Goal: Task Accomplishment & Management: Manage account settings

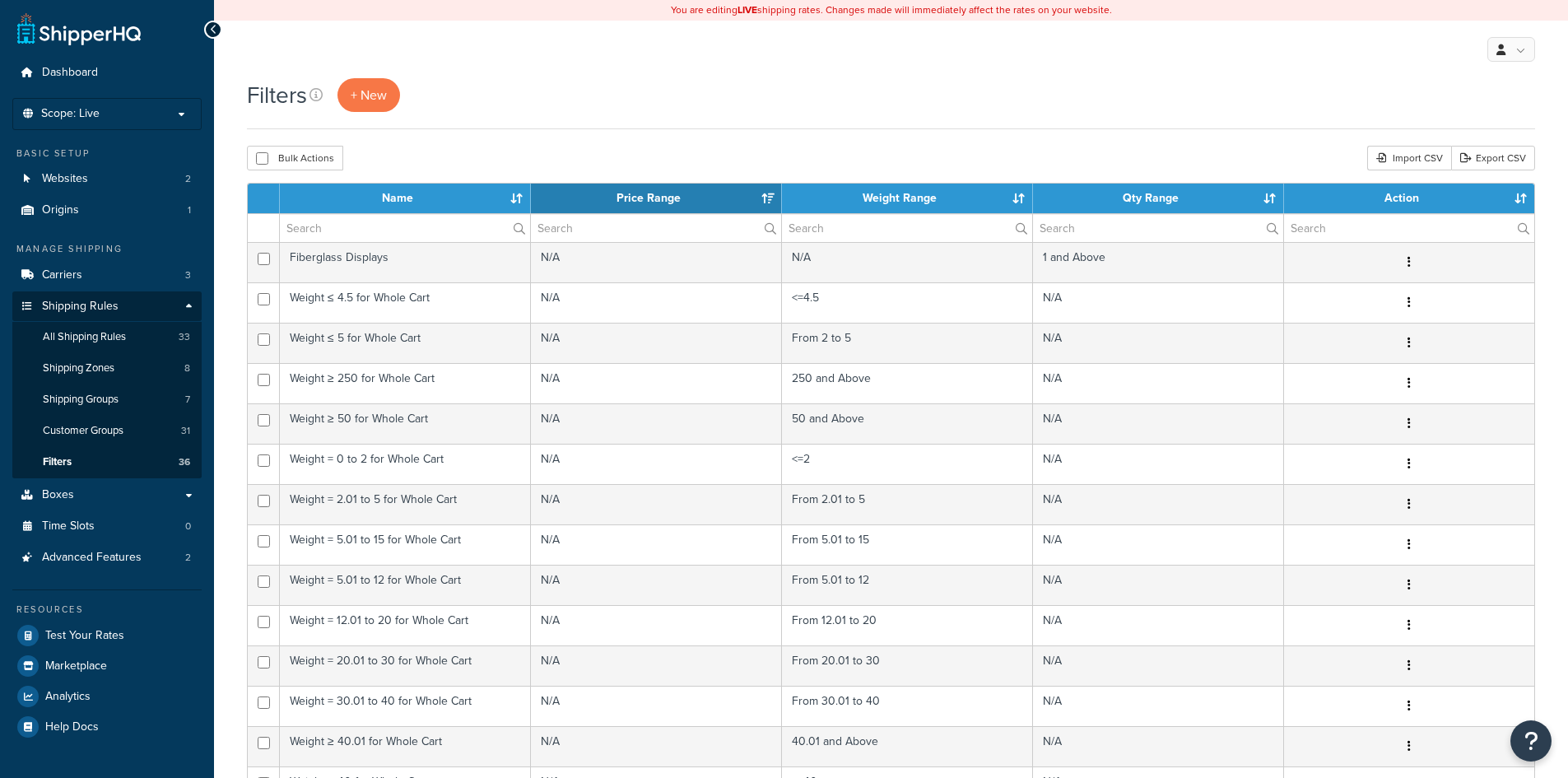
select select "15"
click at [55, 341] on span "All Shipping Rules" at bounding box center [84, 337] width 83 height 14
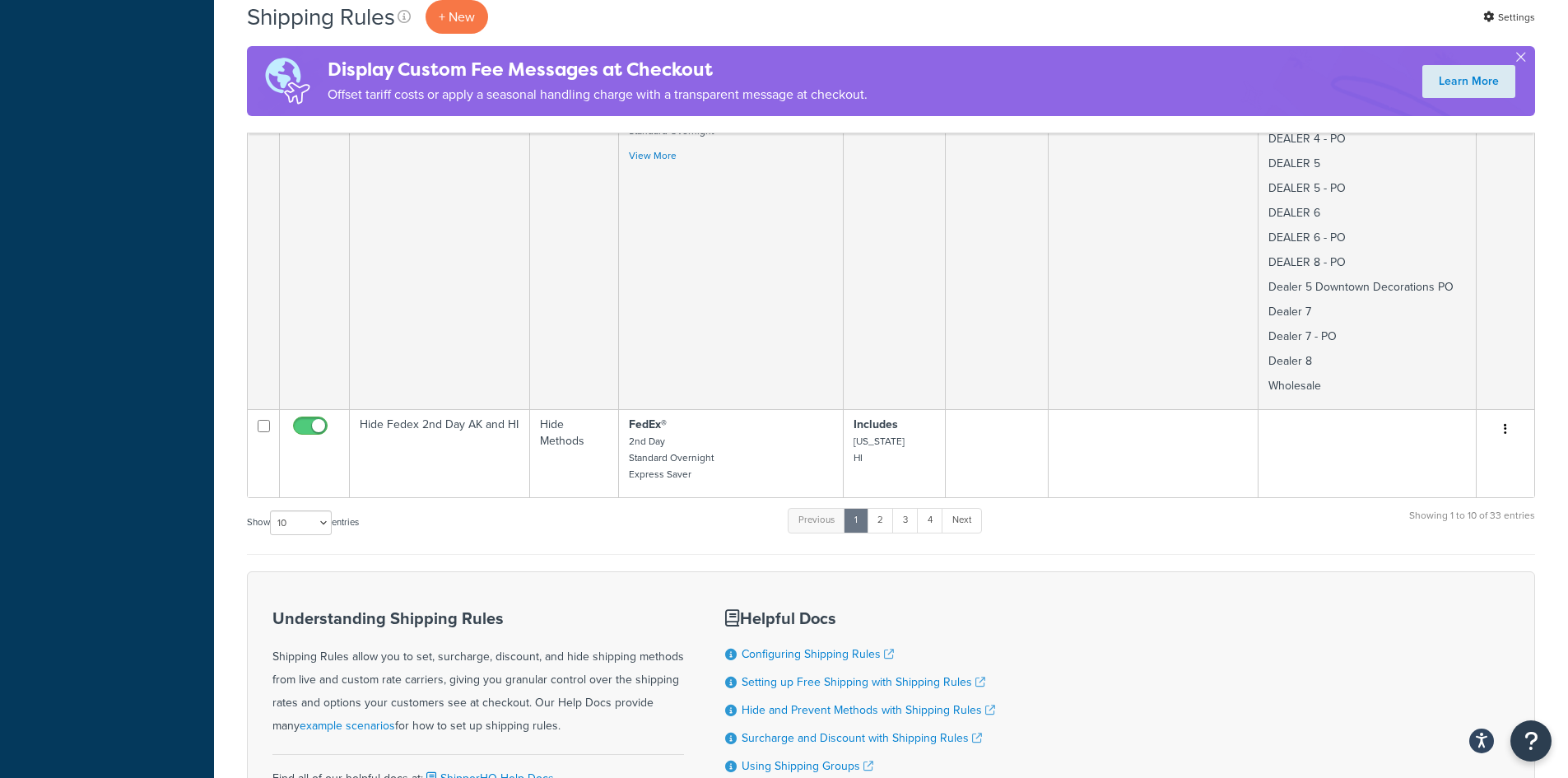
scroll to position [2782, 0]
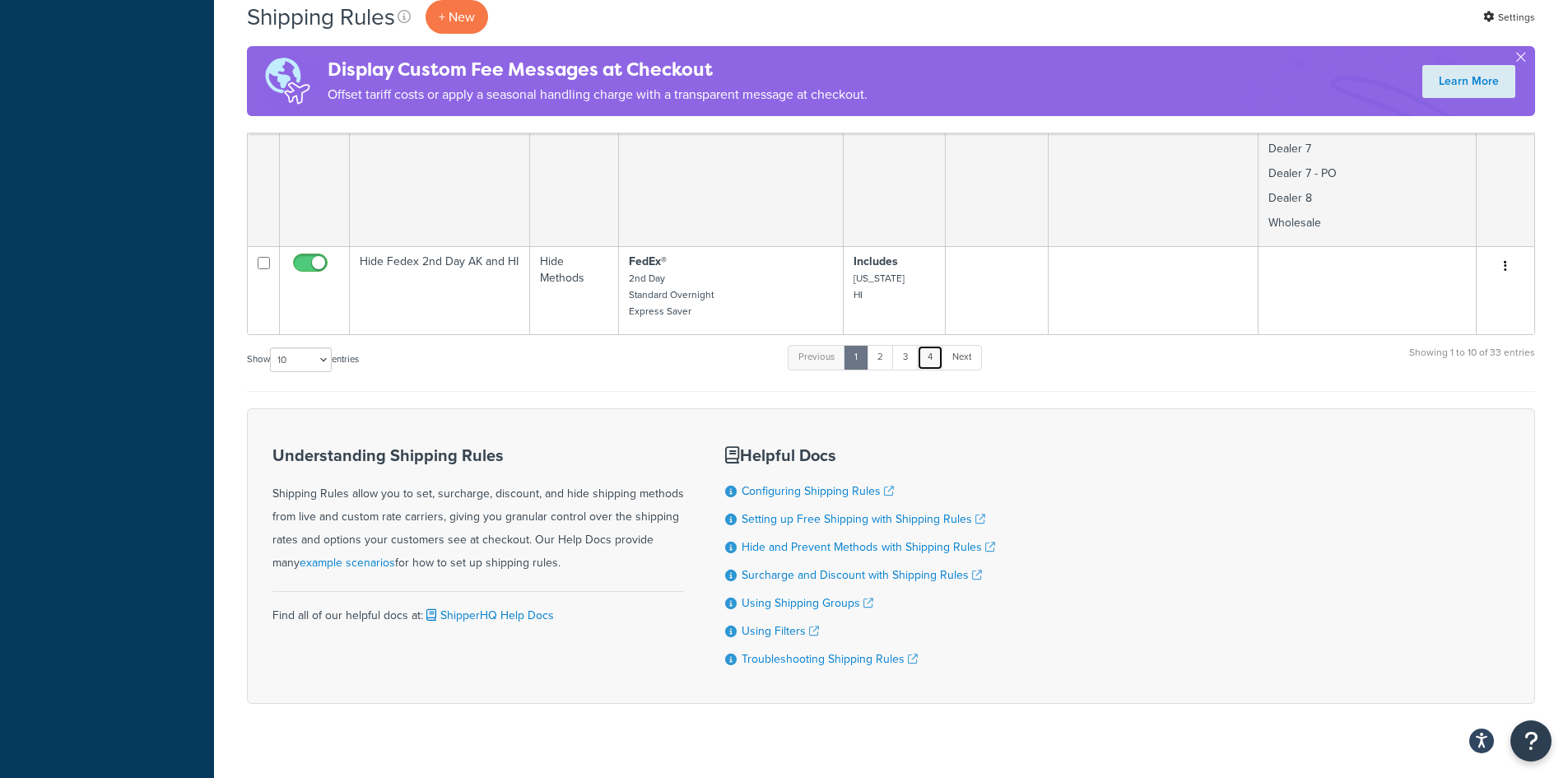
click at [939, 345] on link "4" at bounding box center [930, 357] width 26 height 25
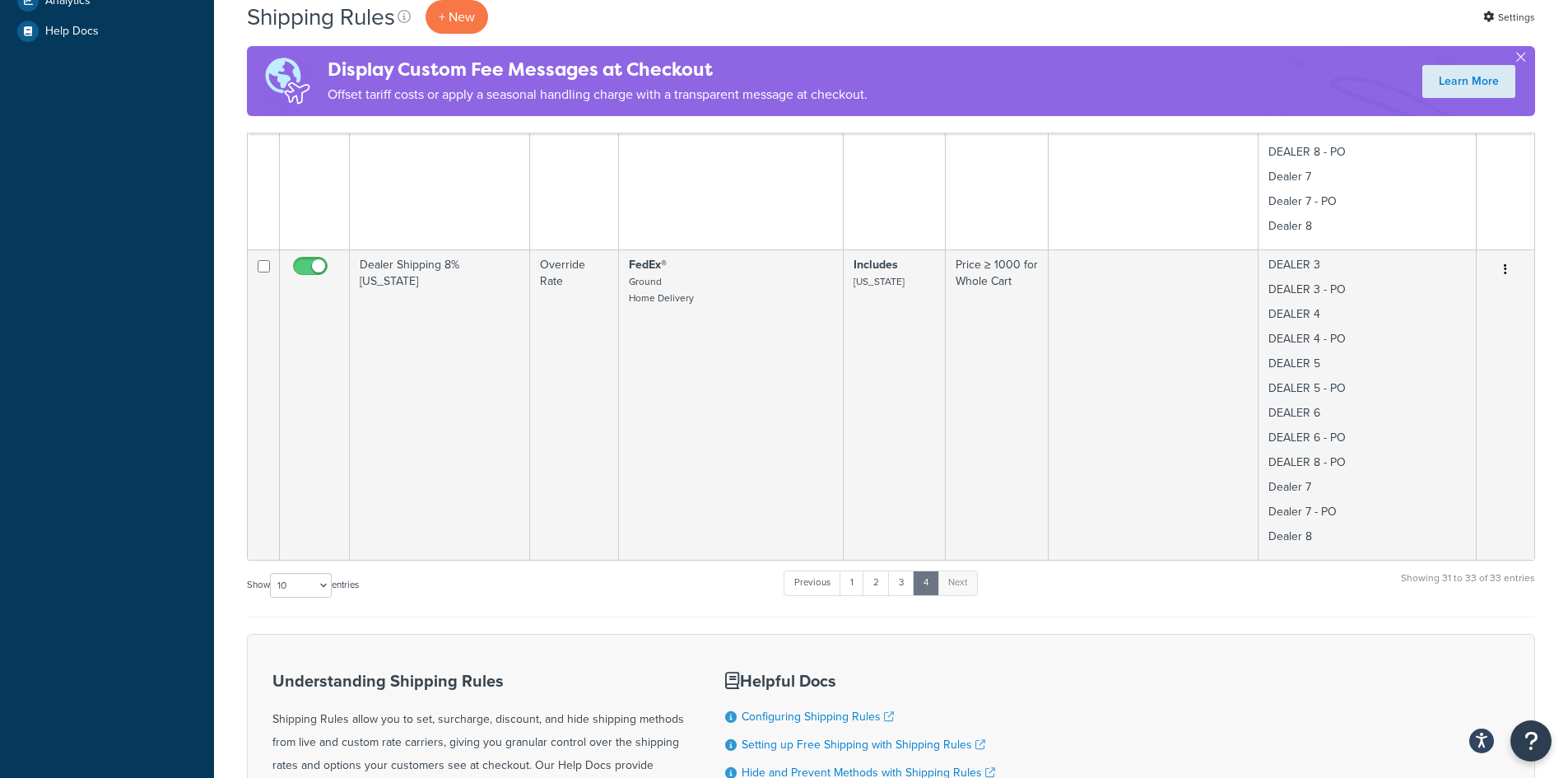
scroll to position [727, 0]
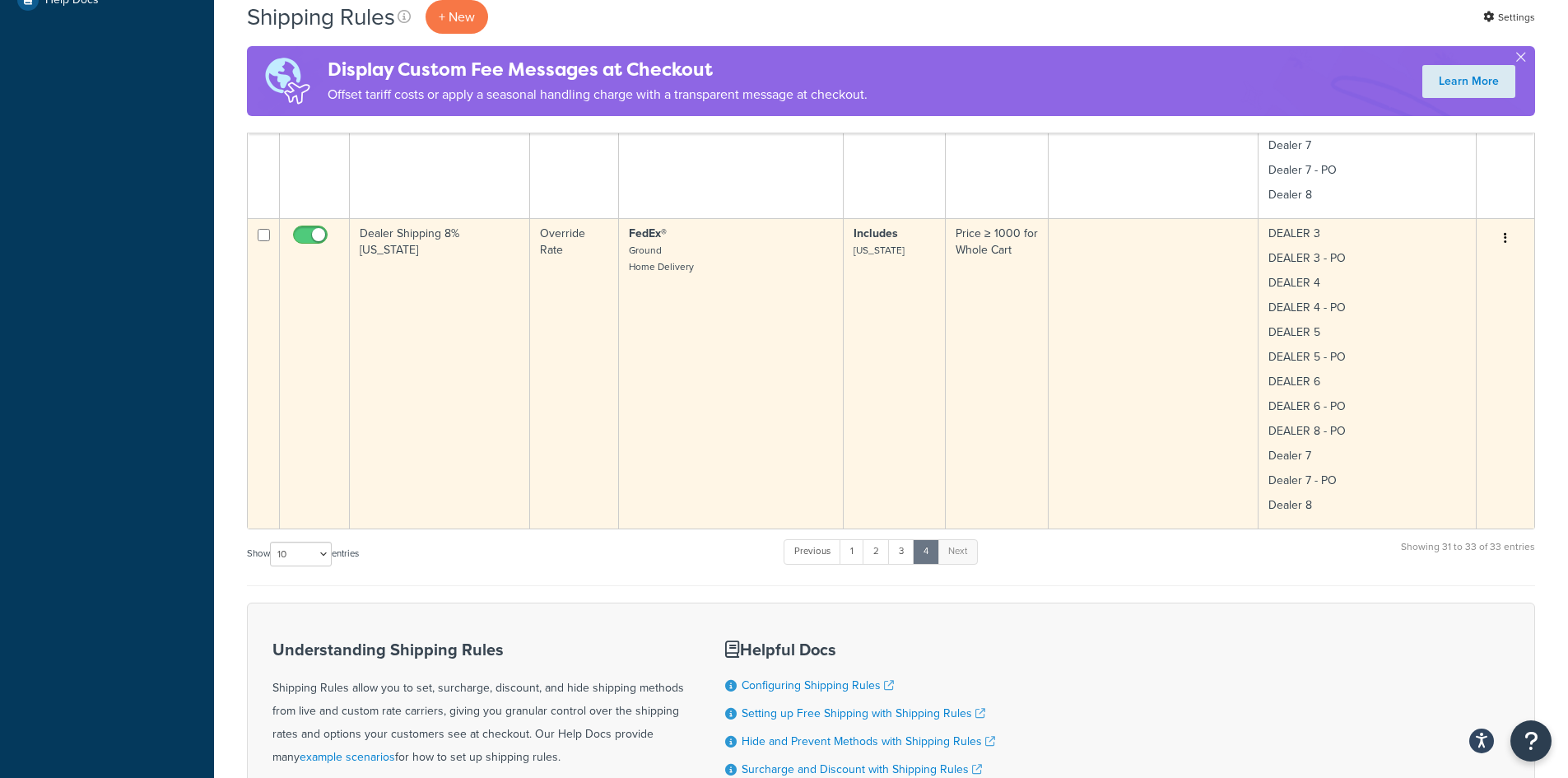
click at [438, 233] on td "Dealer Shipping 8% Texas" at bounding box center [440, 373] width 180 height 311
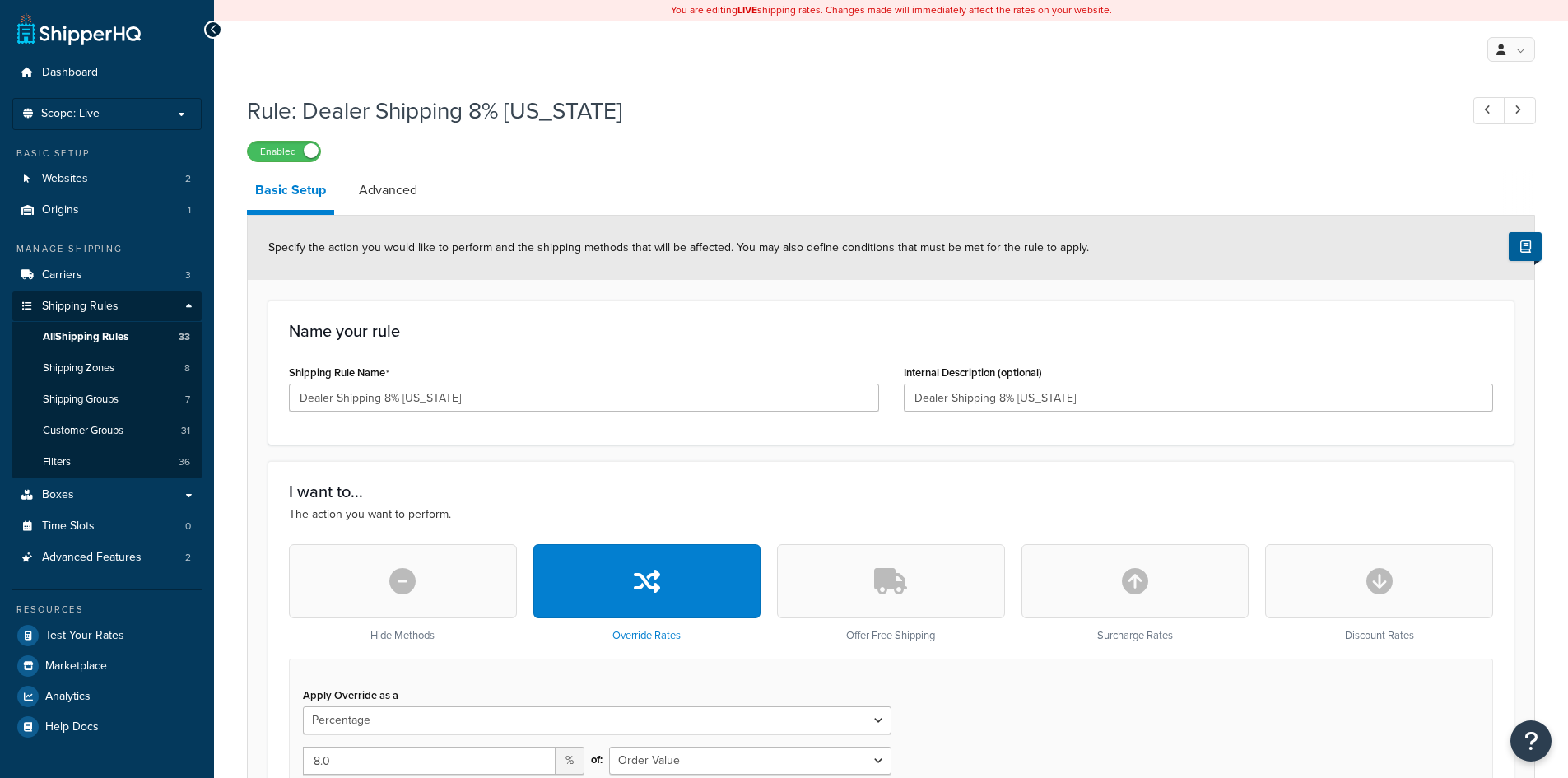
select select "PERCENTAGE"
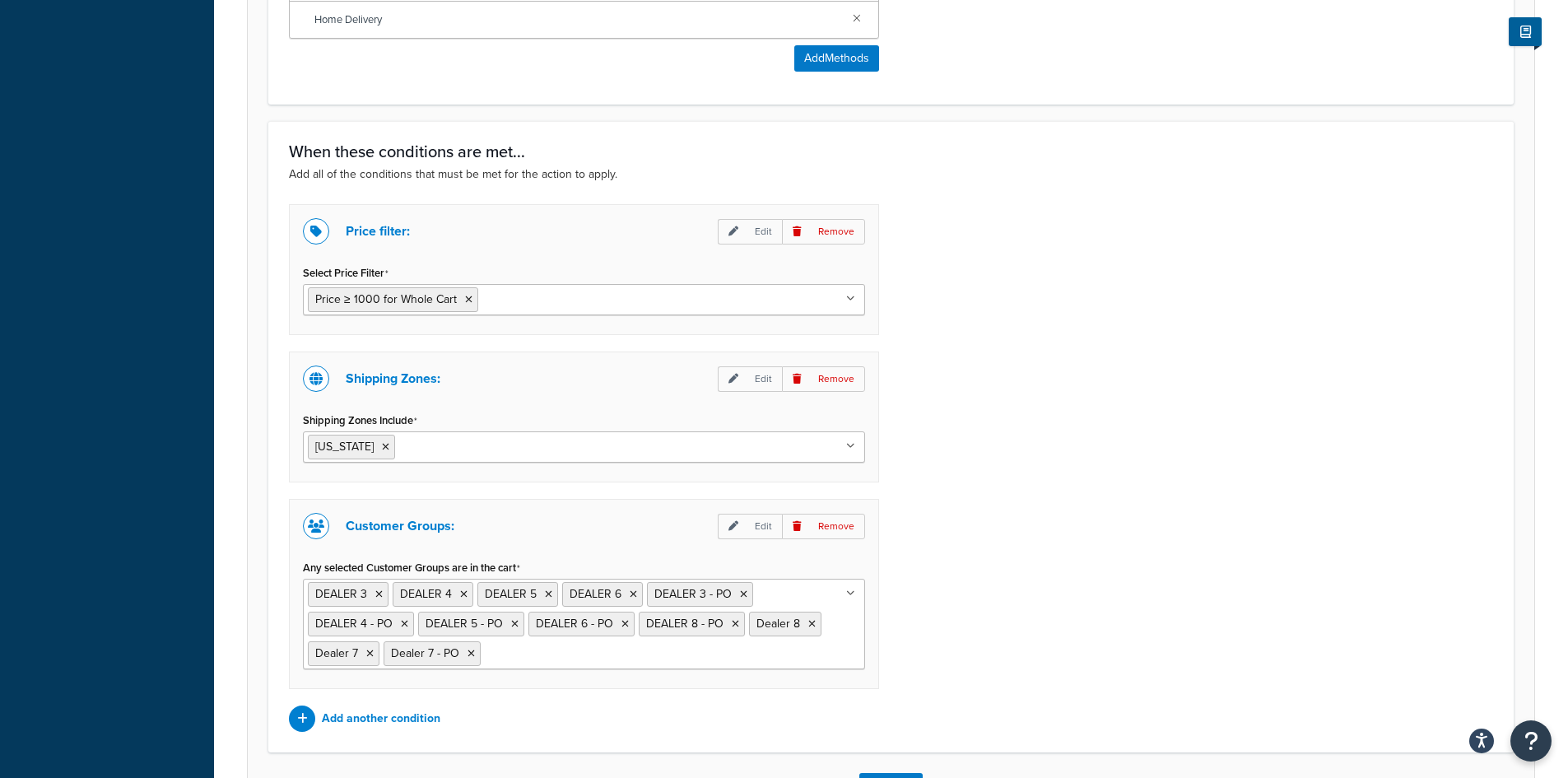
scroll to position [1255, 0]
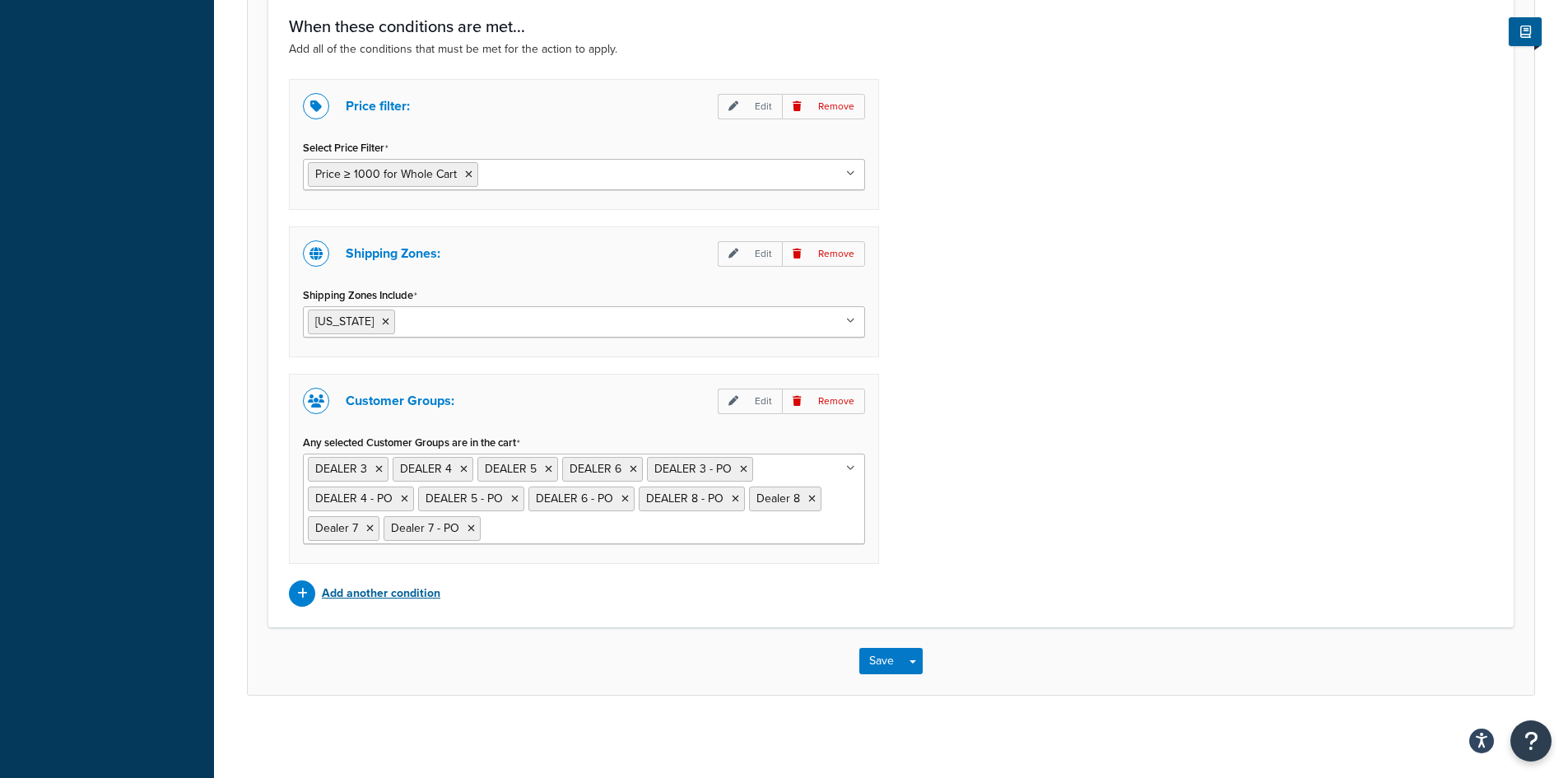
click at [366, 597] on p "Add another condition" at bounding box center [380, 595] width 119 height 24
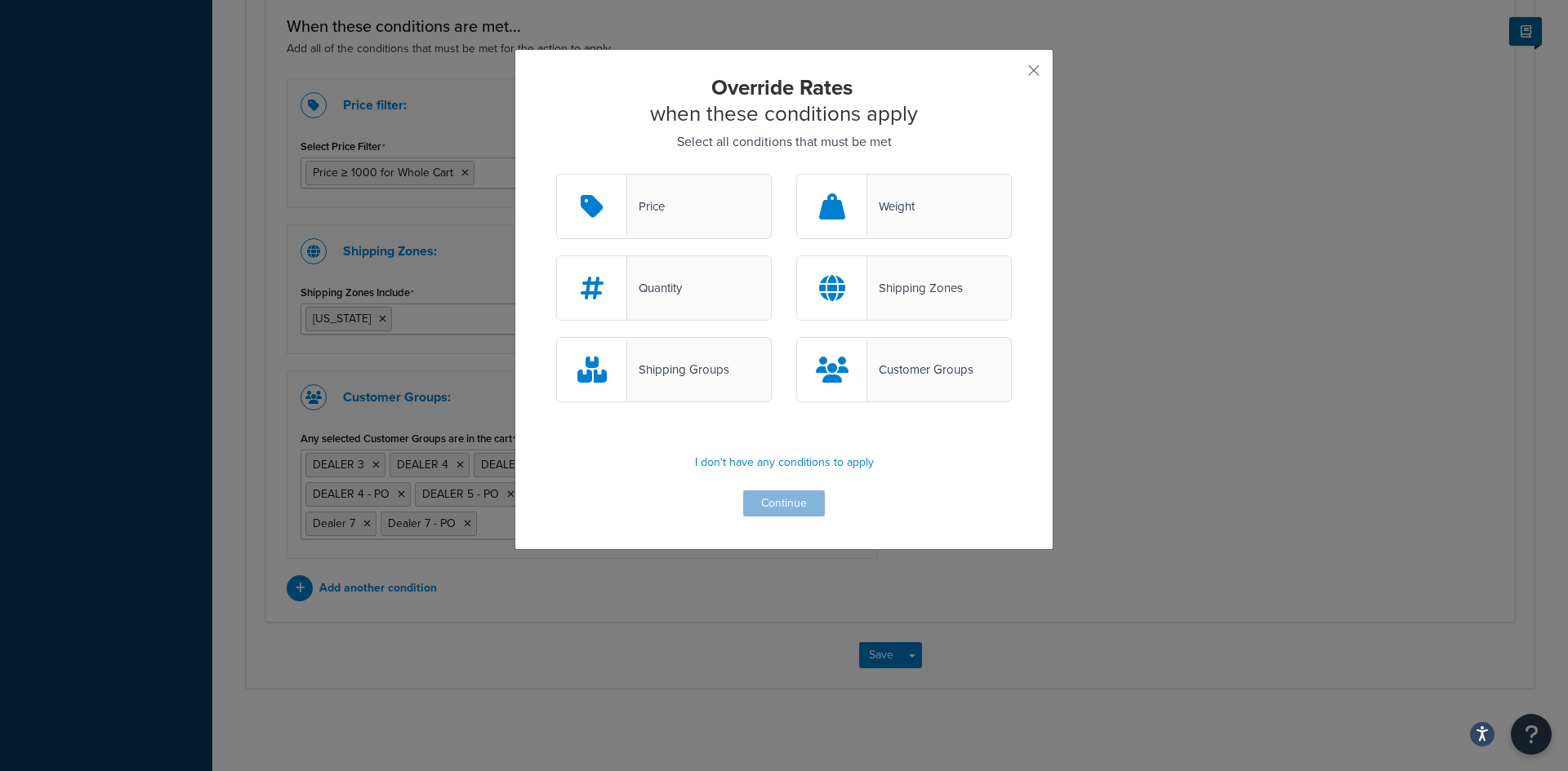
click at [663, 204] on div "Price" at bounding box center [664, 206] width 216 height 65
click at [0, 0] on input "Price" at bounding box center [0, 0] width 0 height 0
click at [778, 508] on button "Continue" at bounding box center [784, 504] width 82 height 26
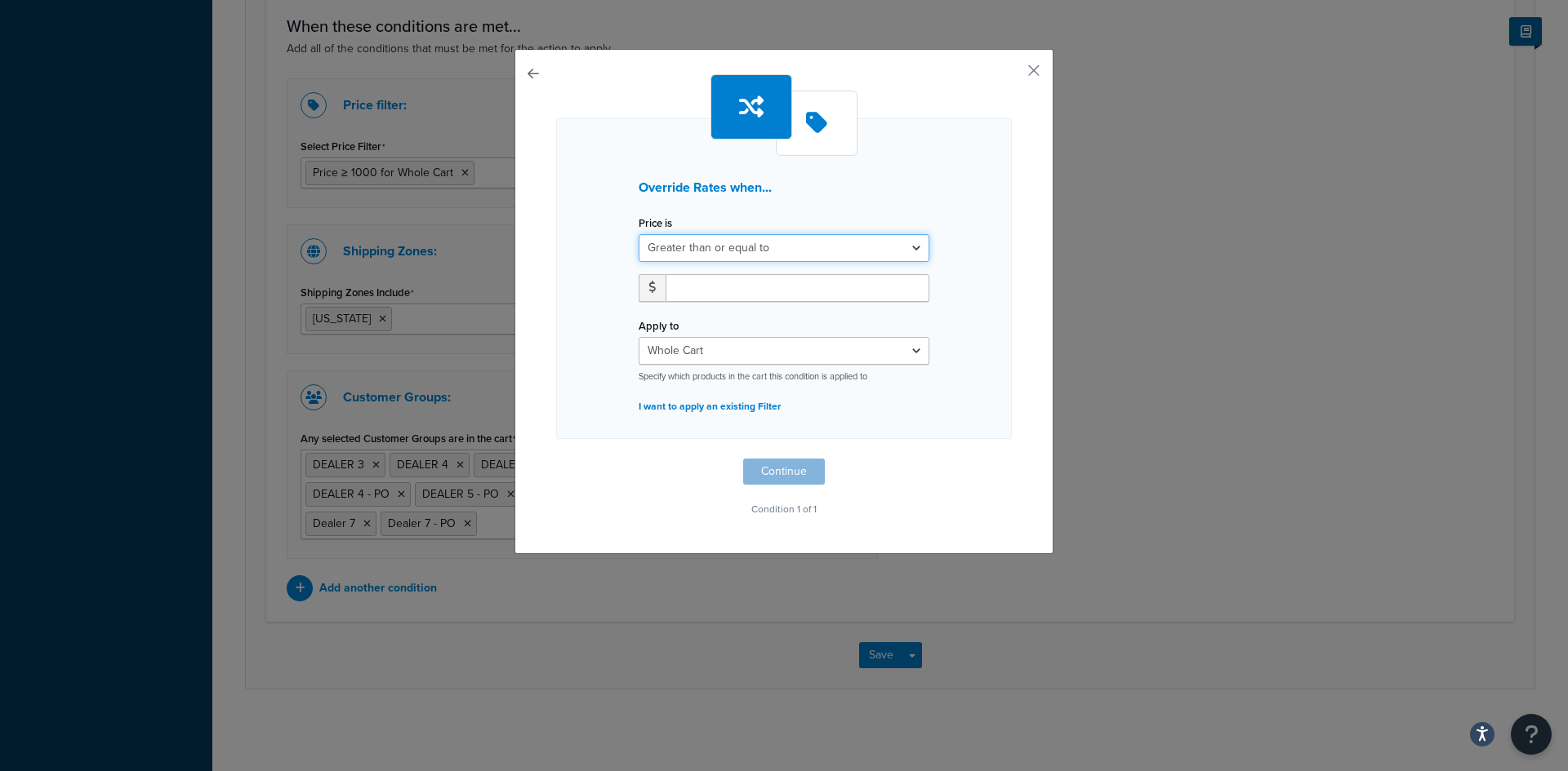
click at [784, 246] on select "Greater than or equal to Between or equal to Less than or equal to" at bounding box center [784, 248] width 291 height 28
select select "UNDER"
click at [639, 234] on select "Greater than or equal to Between or equal to Less than or equal to" at bounding box center [784, 248] width 291 height 28
click at [678, 282] on input "number" at bounding box center [797, 288] width 264 height 28
type input "100000000"
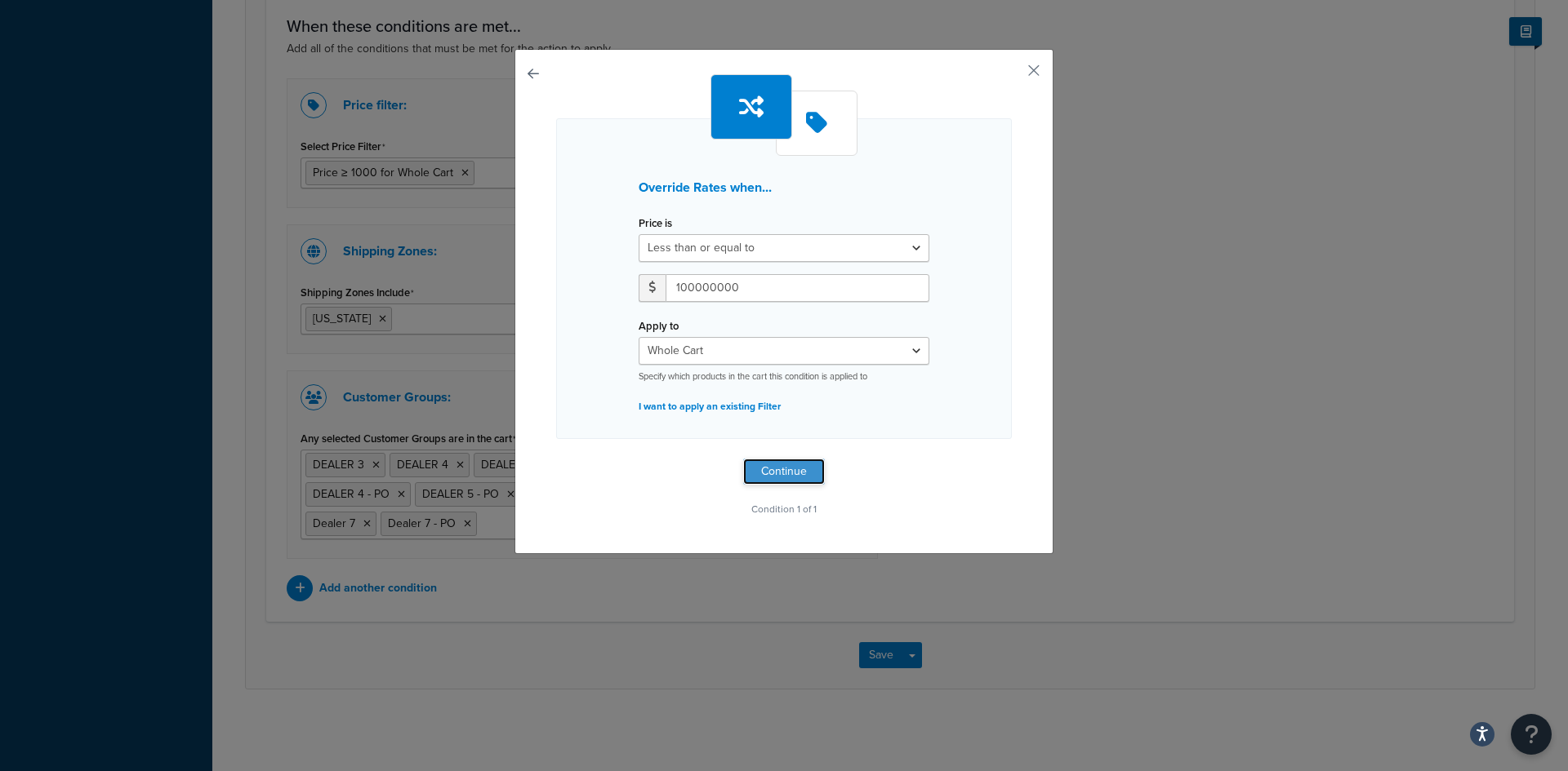
click at [761, 471] on button "Continue" at bounding box center [784, 472] width 82 height 26
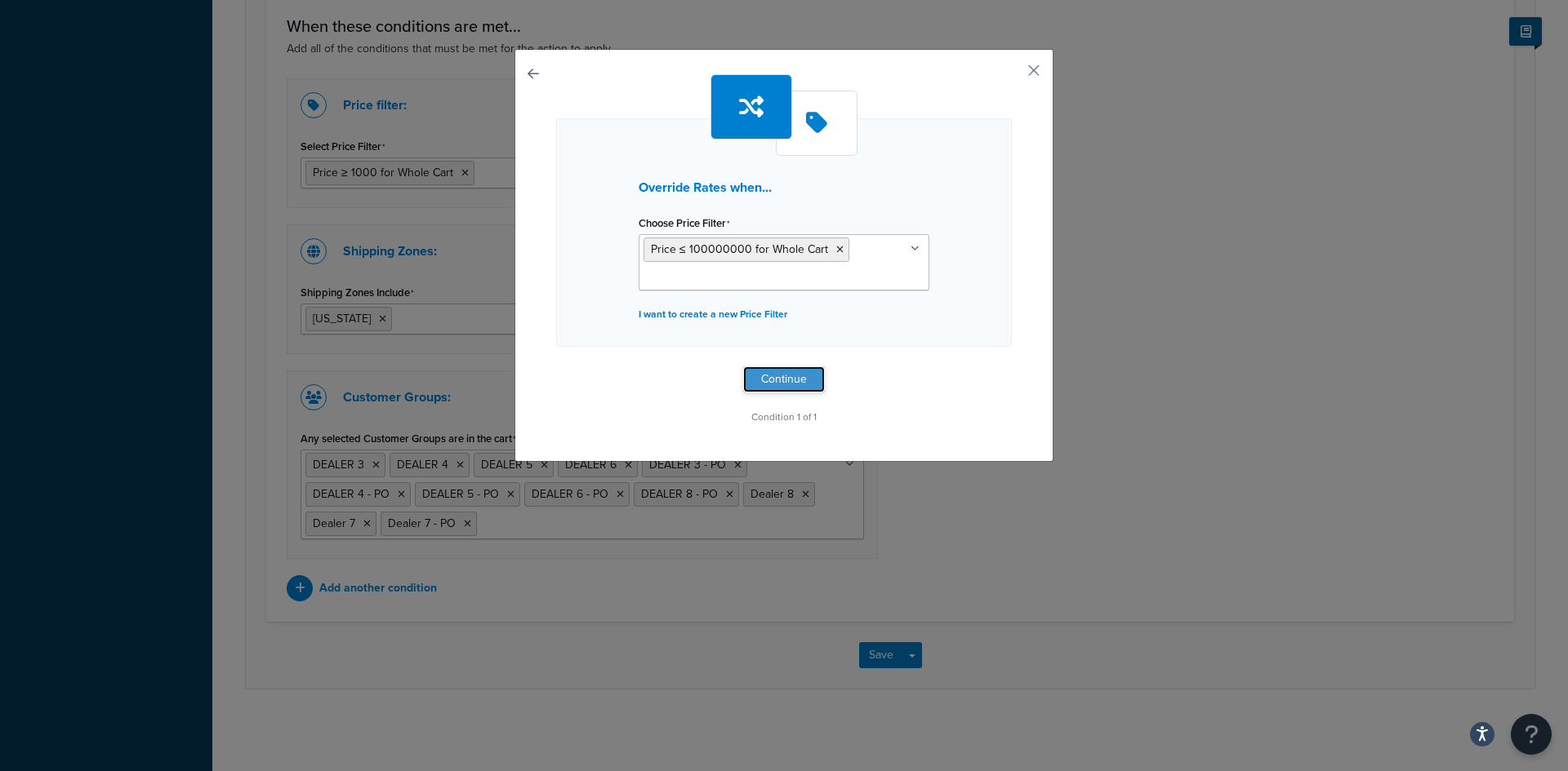
click at [776, 378] on button "Continue" at bounding box center [784, 379] width 82 height 26
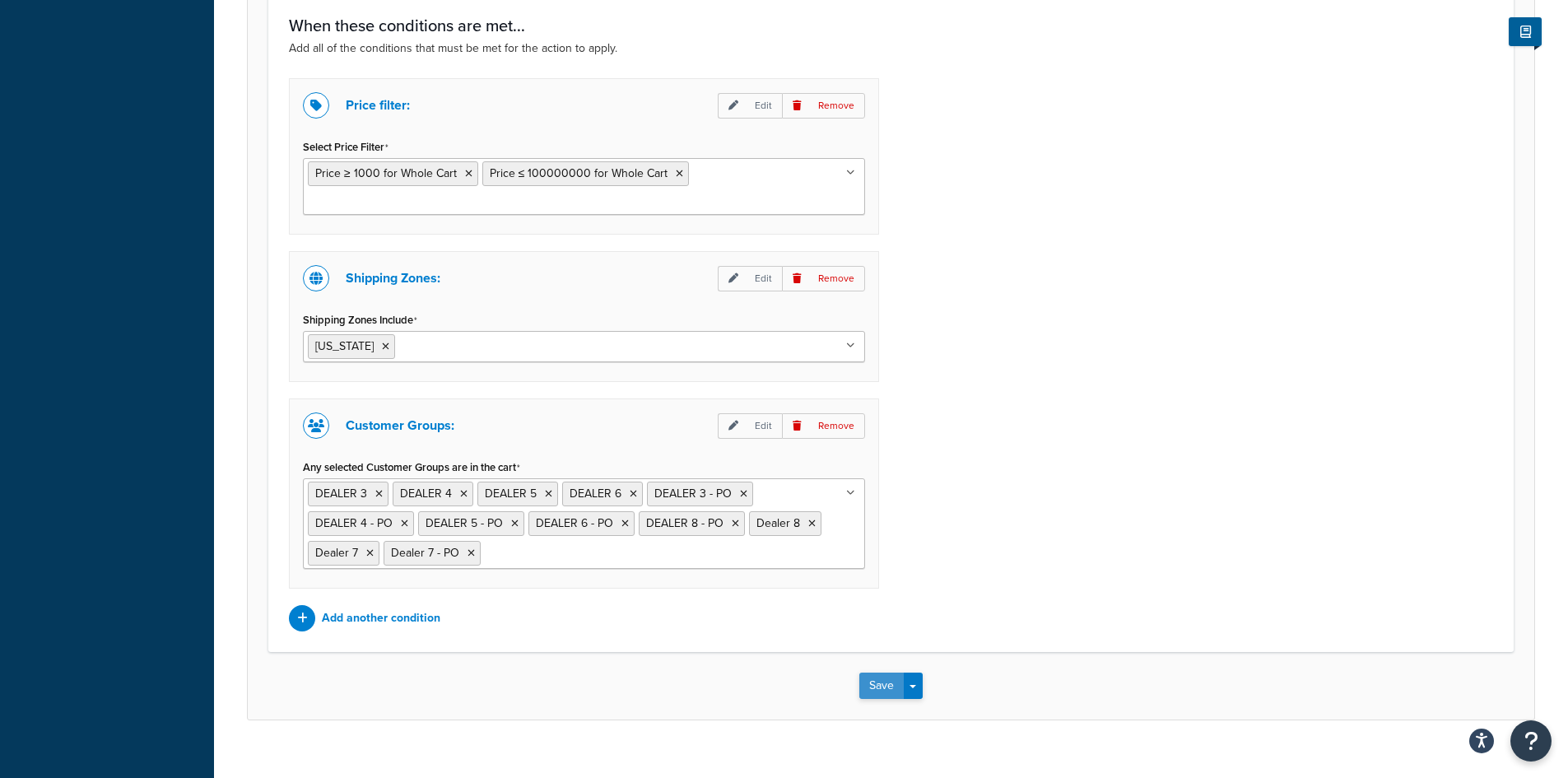
click at [868, 673] on button "Save" at bounding box center [881, 686] width 44 height 26
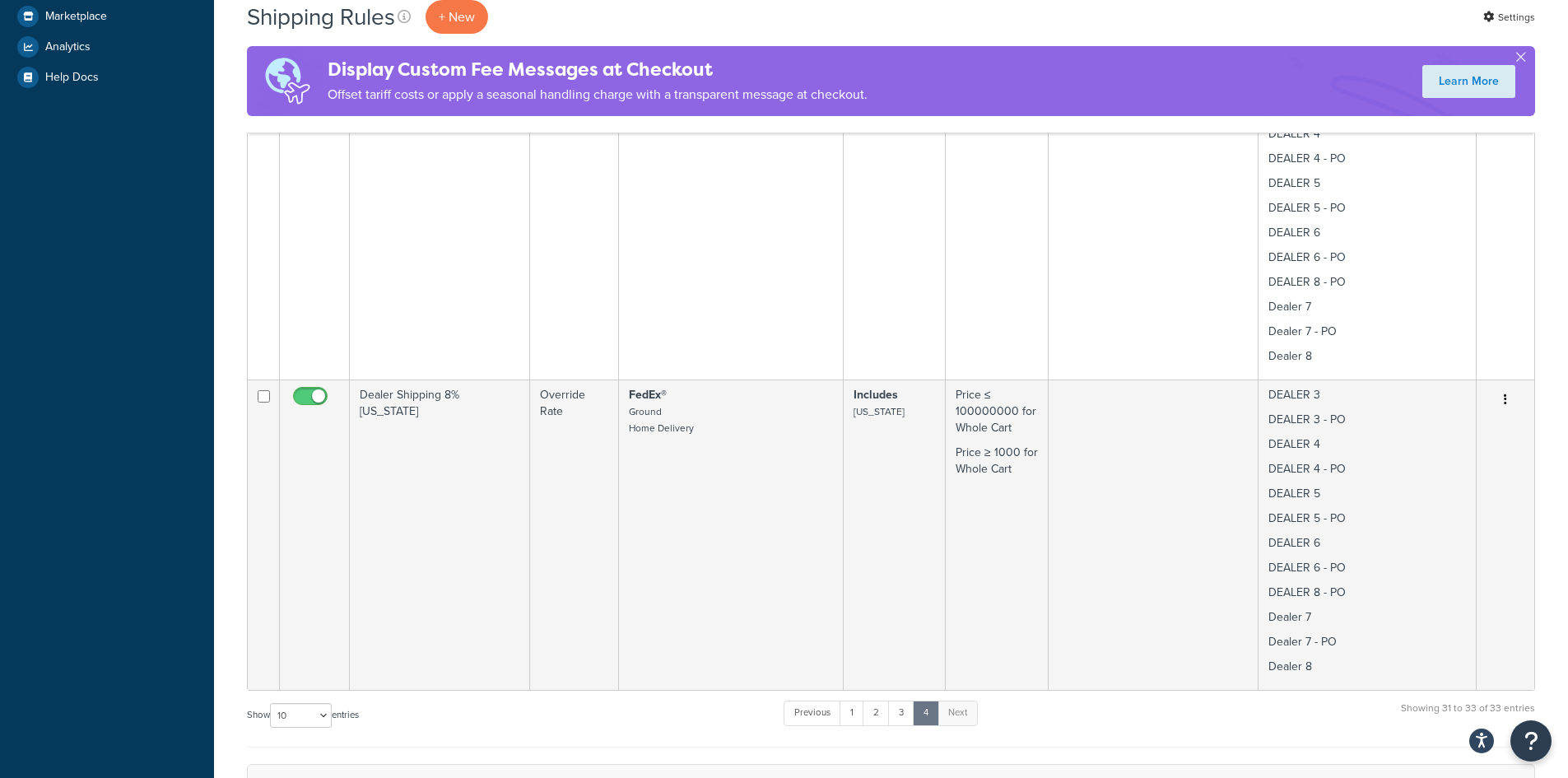
scroll to position [659, 0]
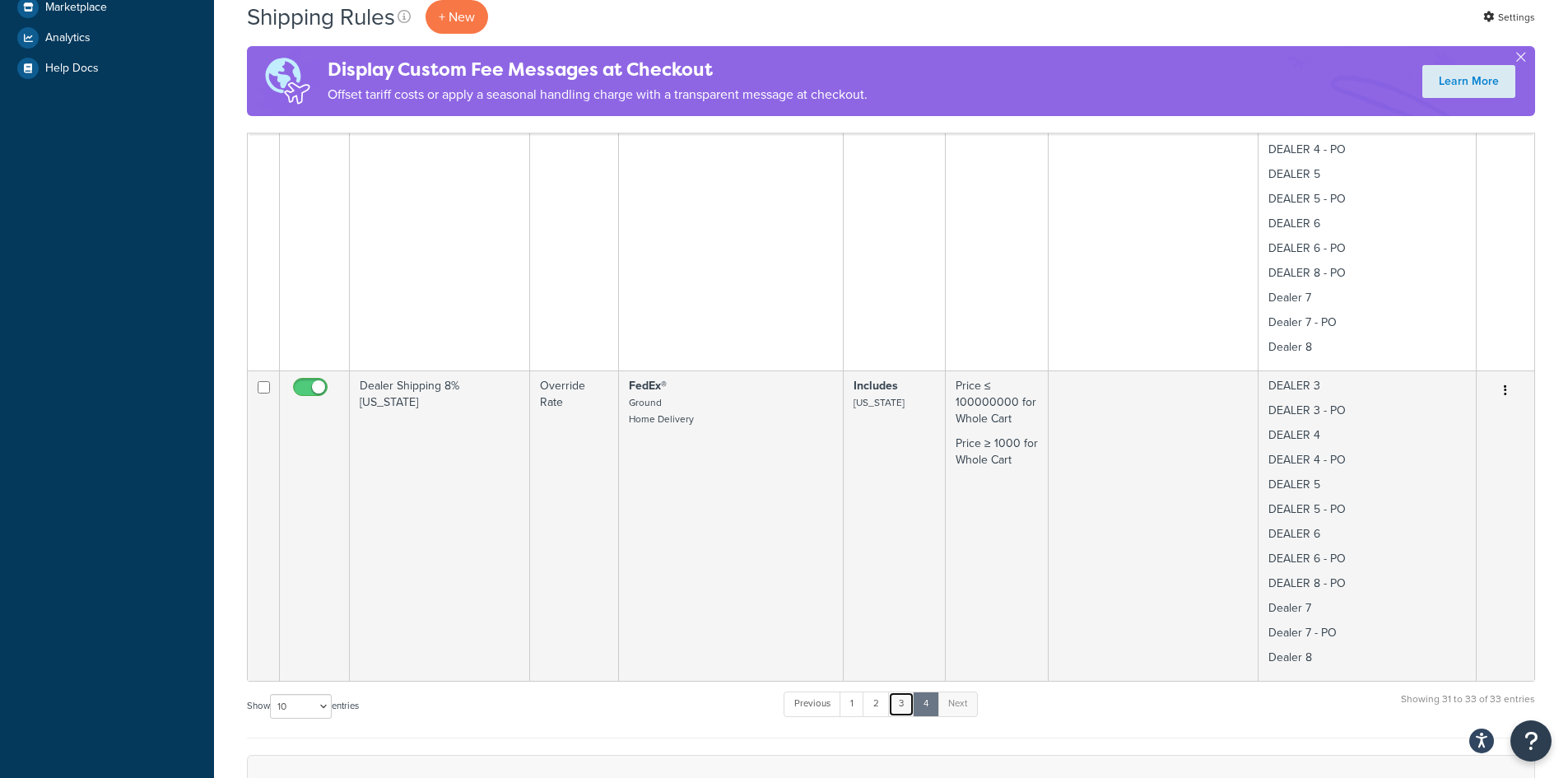
click at [905, 707] on link "3" at bounding box center [901, 703] width 26 height 25
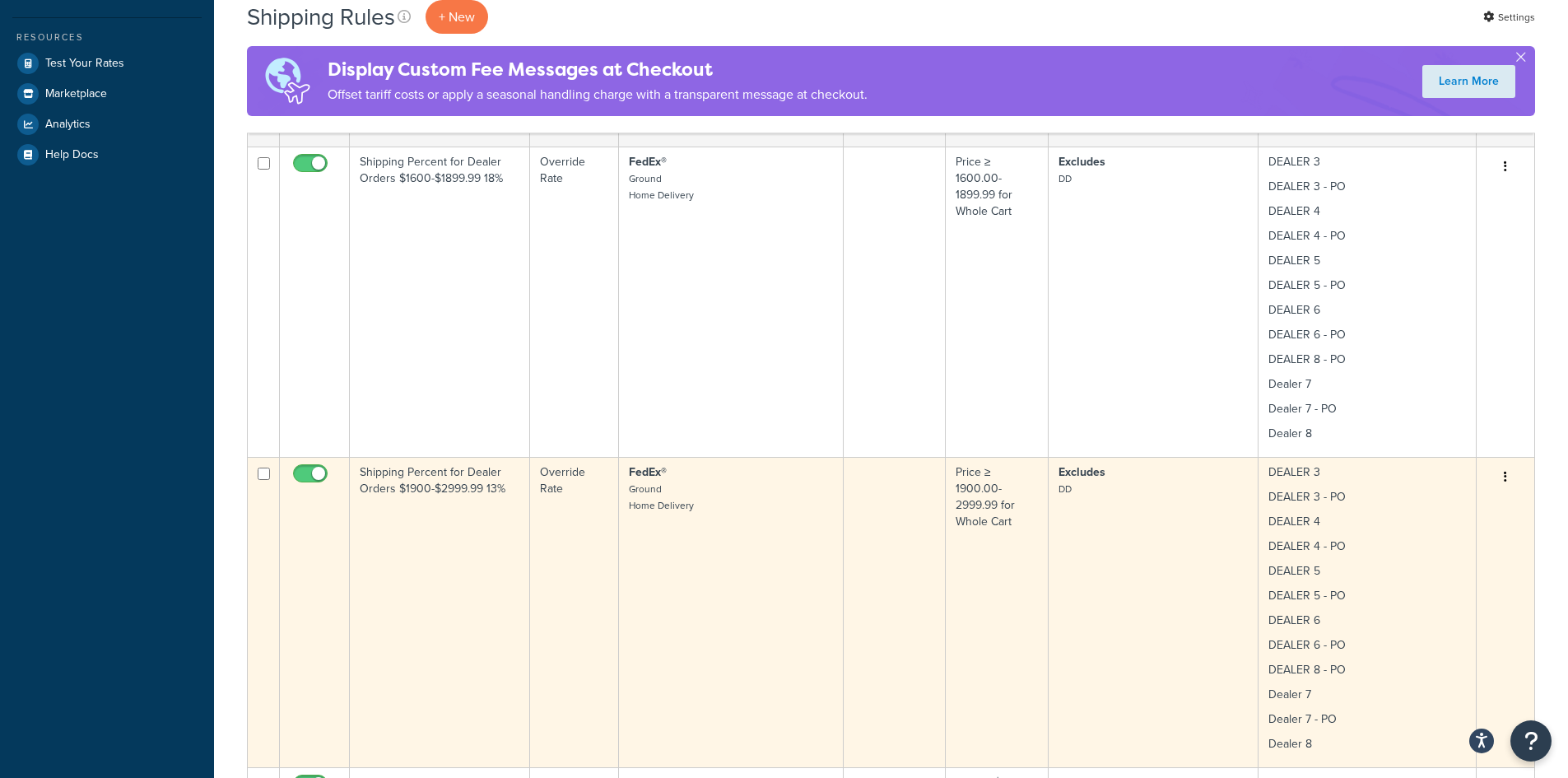
scroll to position [513, 0]
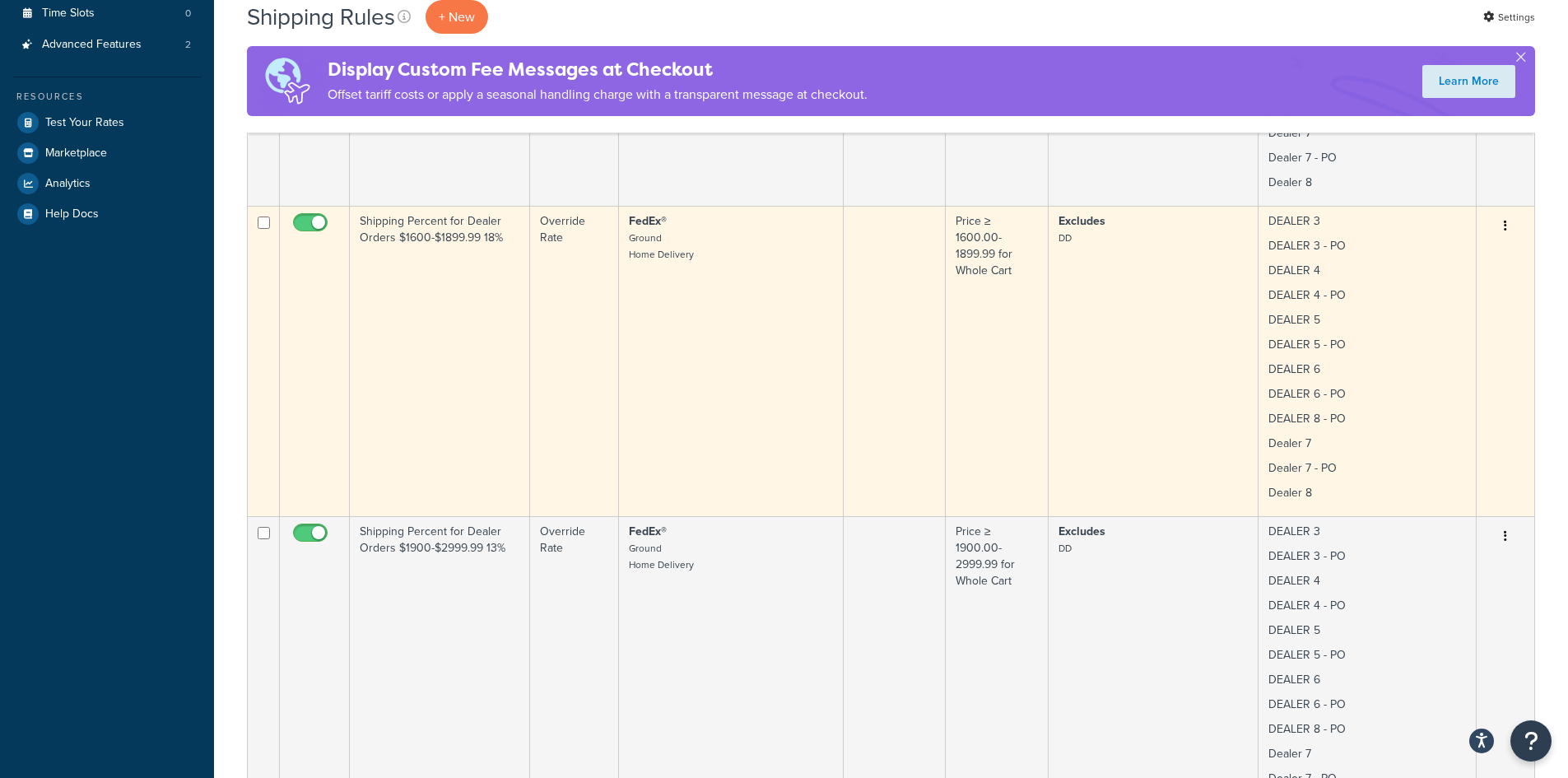
click at [733, 359] on td "FedEx® Ground Home Delivery" at bounding box center [731, 361] width 225 height 311
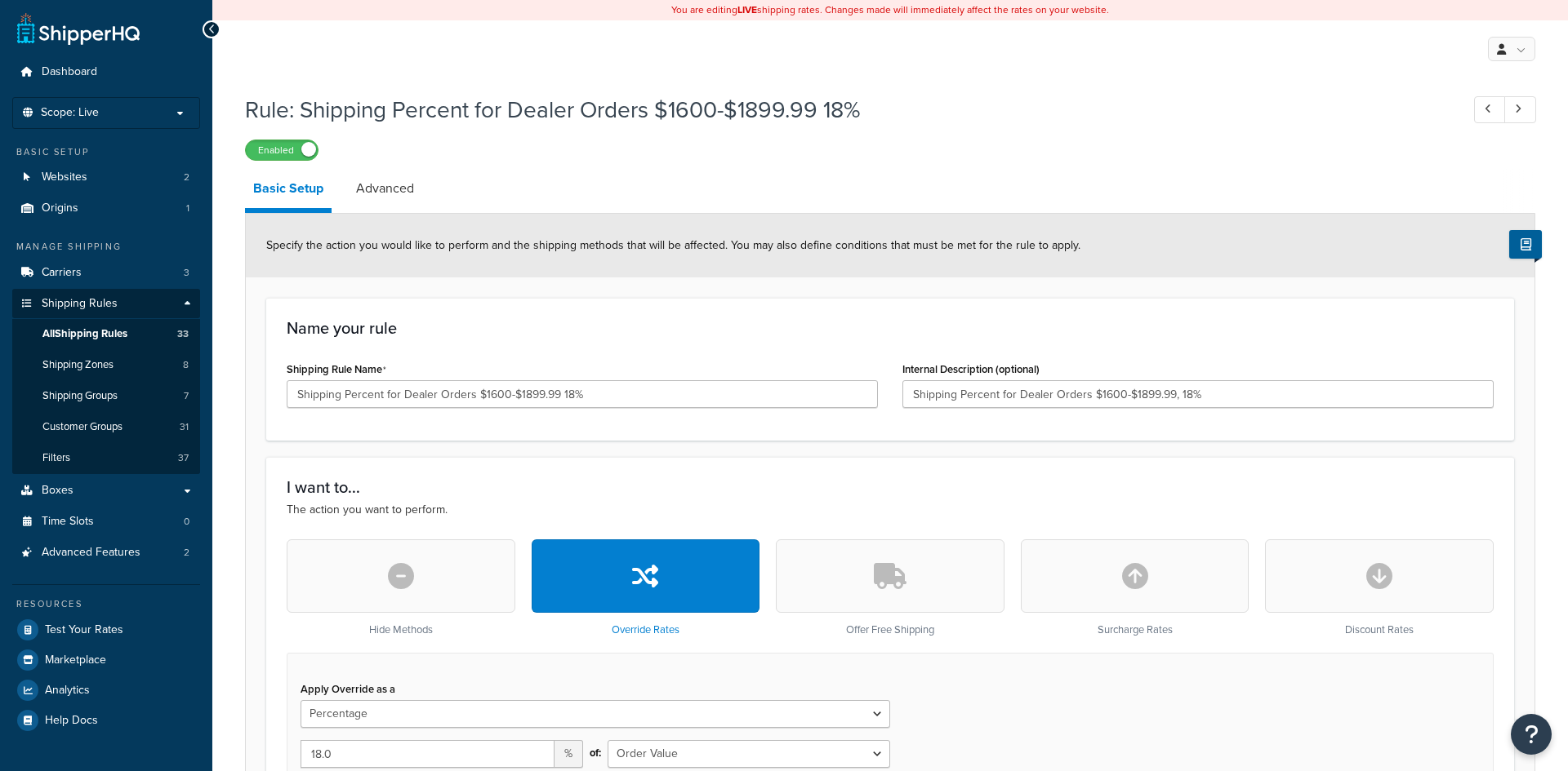
select select "PERCENTAGE"
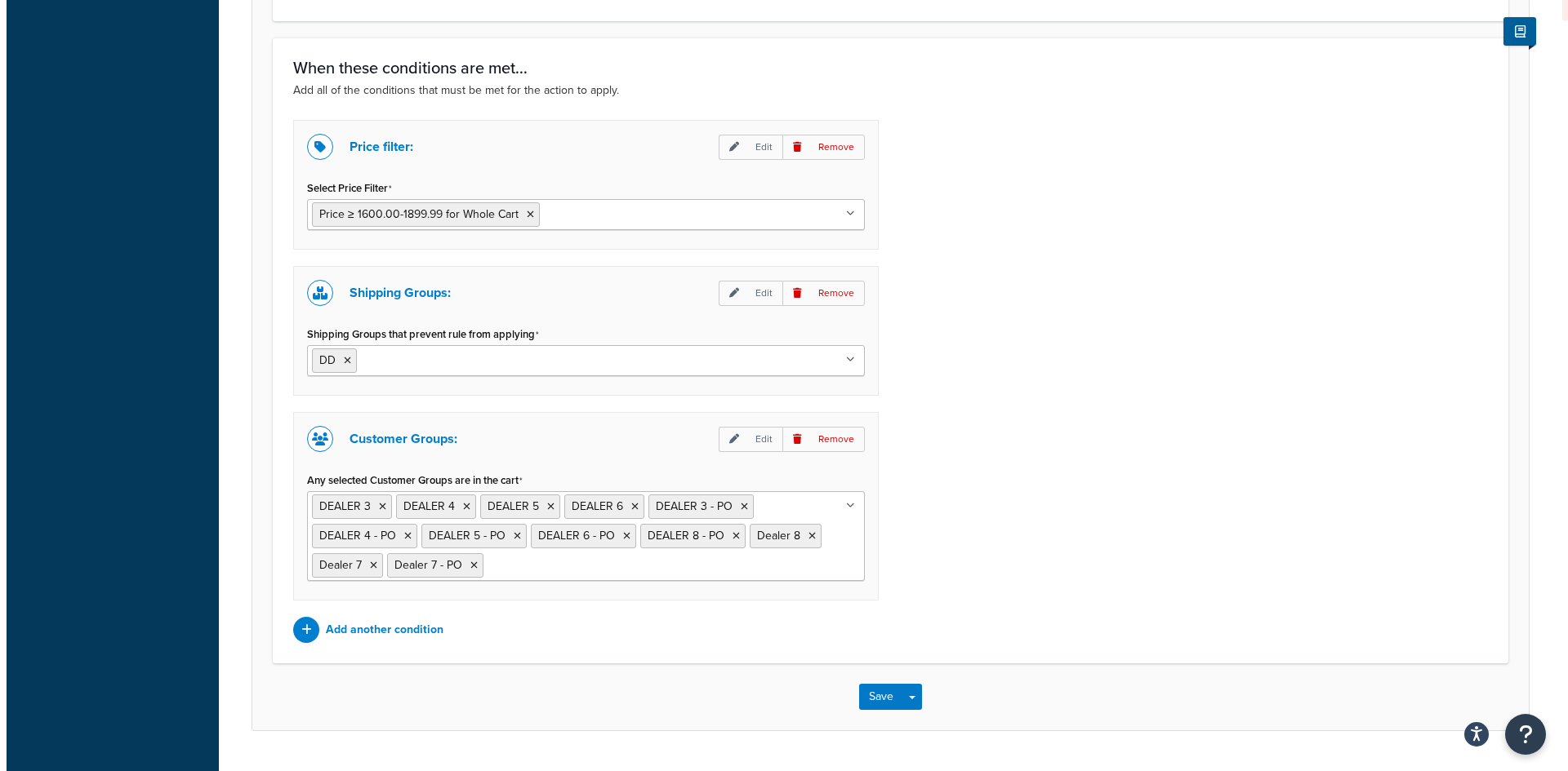
scroll to position [1244, 0]
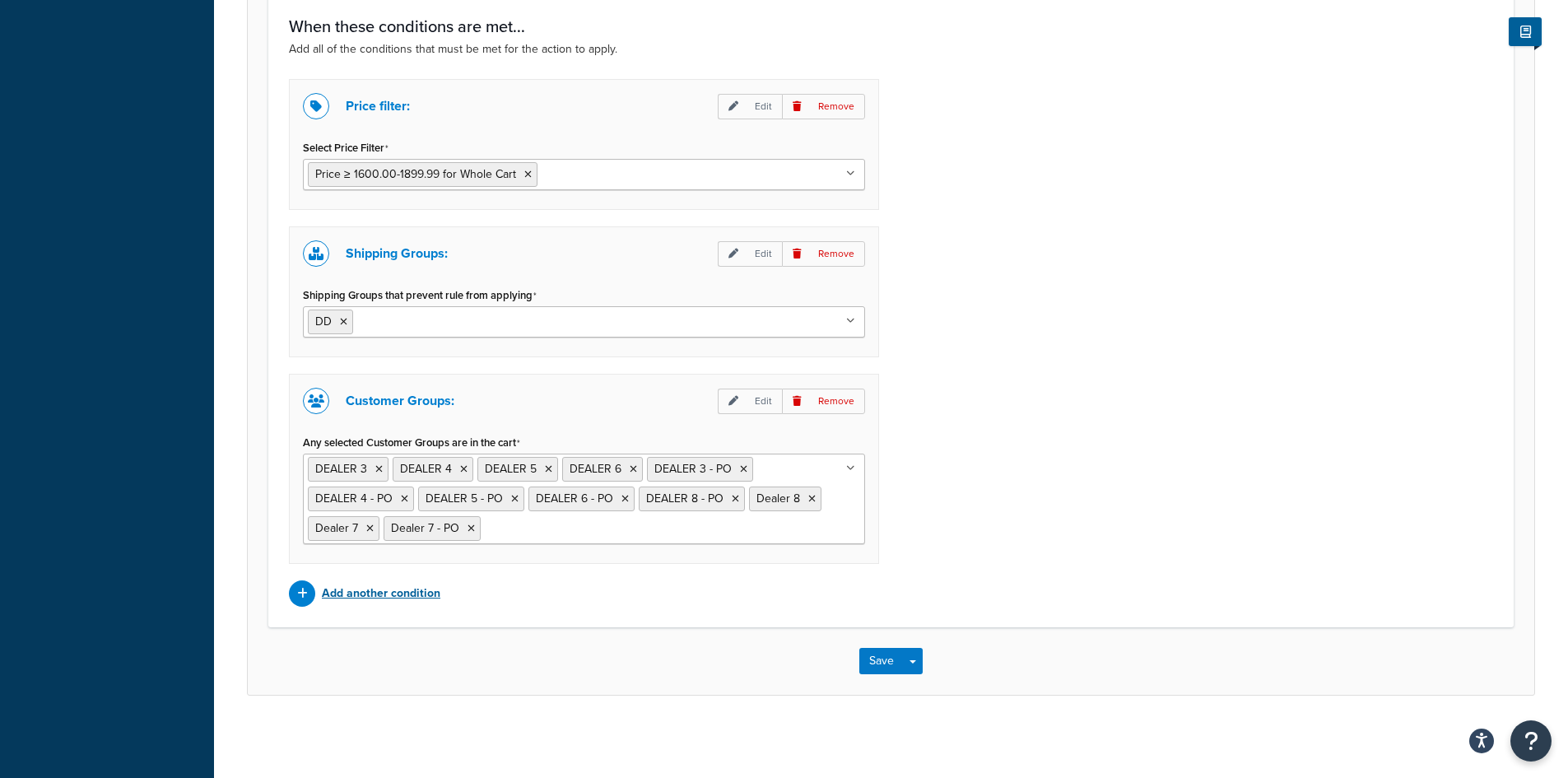
click at [364, 598] on p "Add another condition" at bounding box center [380, 595] width 119 height 24
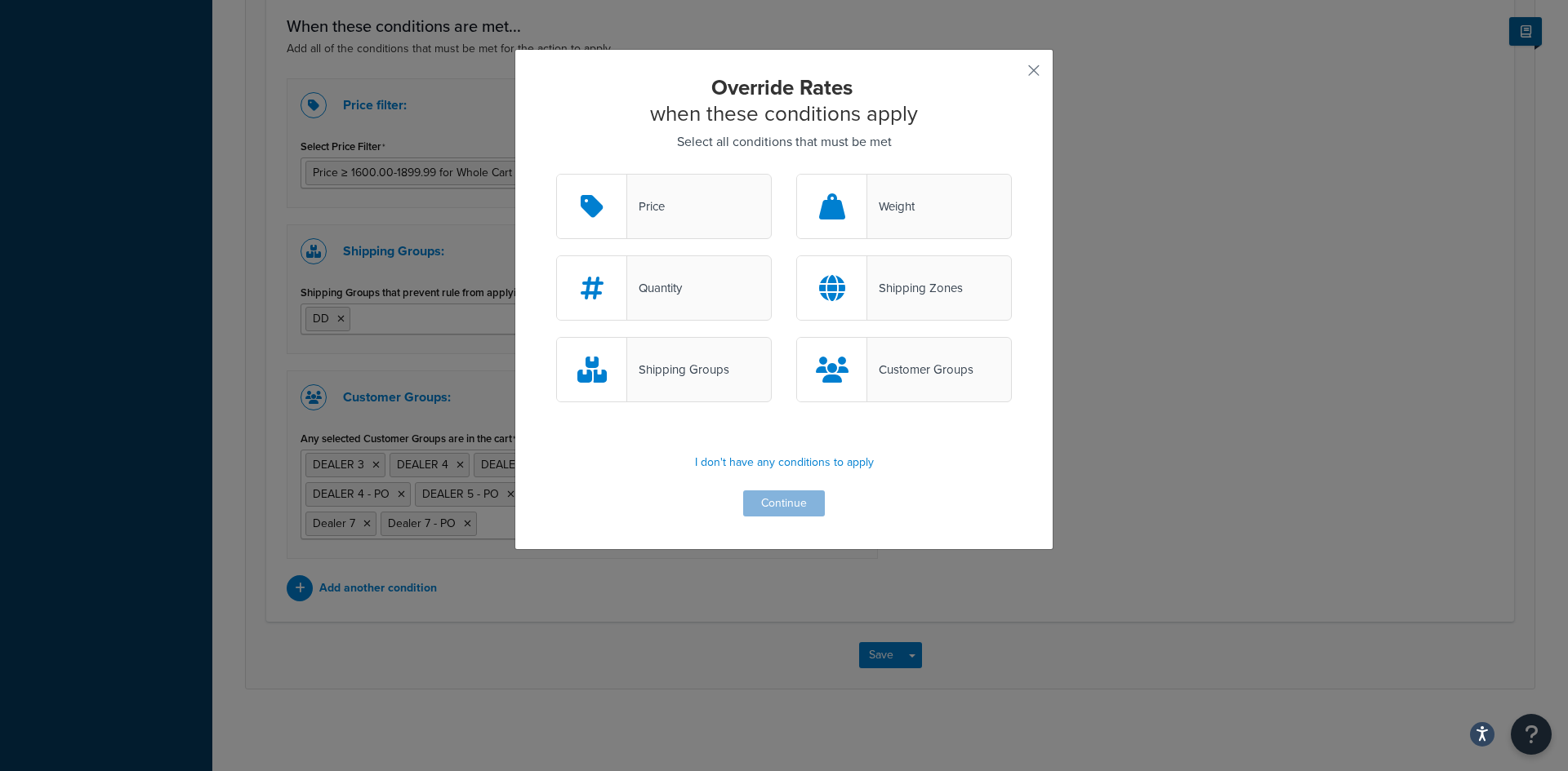
click at [883, 299] on div "Shipping Zones" at bounding box center [905, 288] width 216 height 65
click at [0, 0] on input "Shipping Zones" at bounding box center [0, 0] width 0 height 0
click at [782, 505] on button "Continue" at bounding box center [784, 504] width 82 height 26
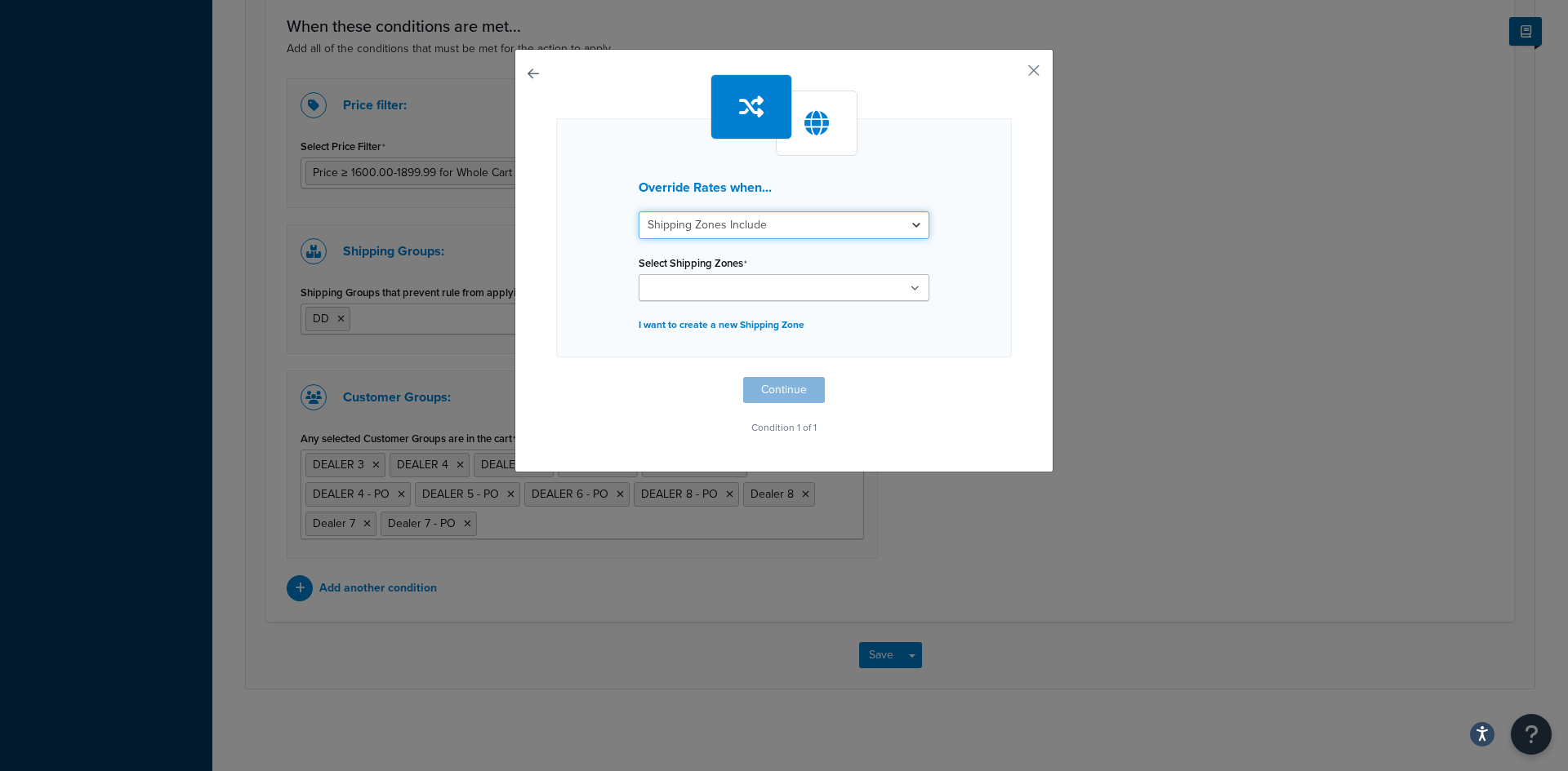
click at [772, 226] on select "Shipping Zones Include Shipping Zones Do Not Include" at bounding box center [784, 225] width 291 height 28
select select "exclude"
click at [639, 211] on select "Shipping Zones Include Shipping Zones Do Not Include" at bounding box center [784, 225] width 291 height 28
click at [765, 290] on input "Select Shipping Zones" at bounding box center [716, 289] width 145 height 18
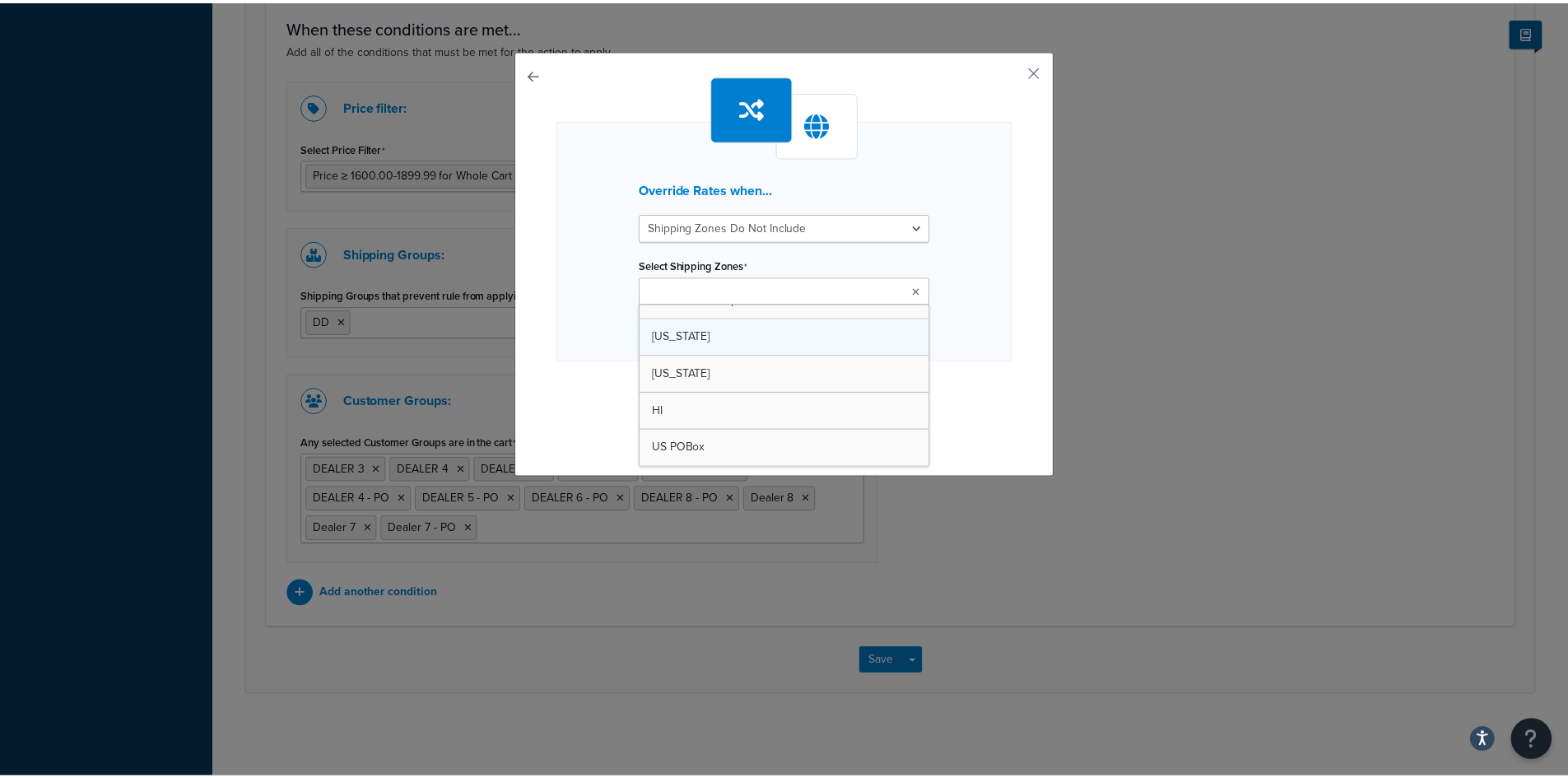
scroll to position [95, 0]
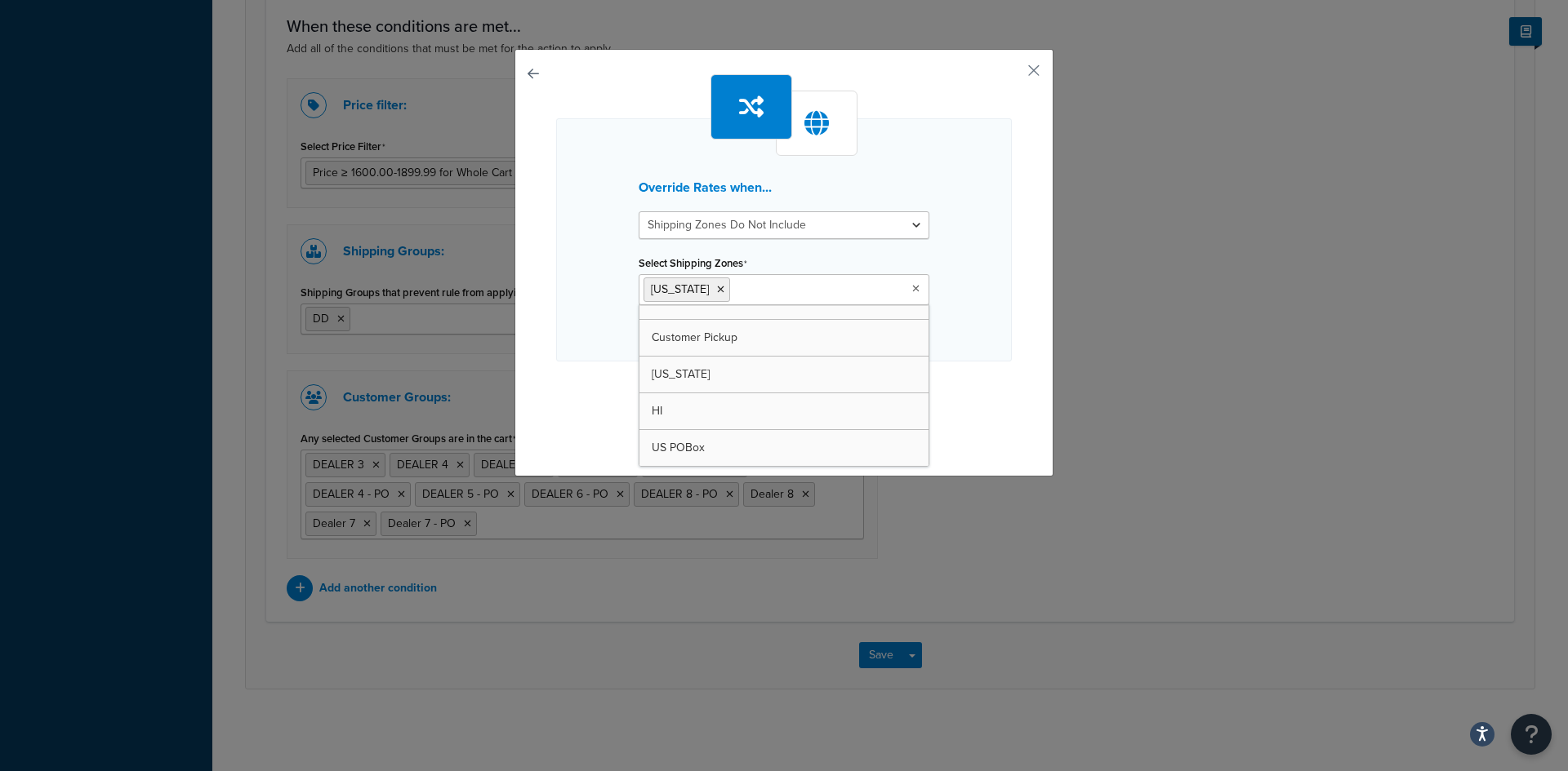
click at [968, 353] on div "Override Rates when... Shipping Zones Include Shipping Zones Do Not Include Sel…" at bounding box center [784, 240] width 455 height 243
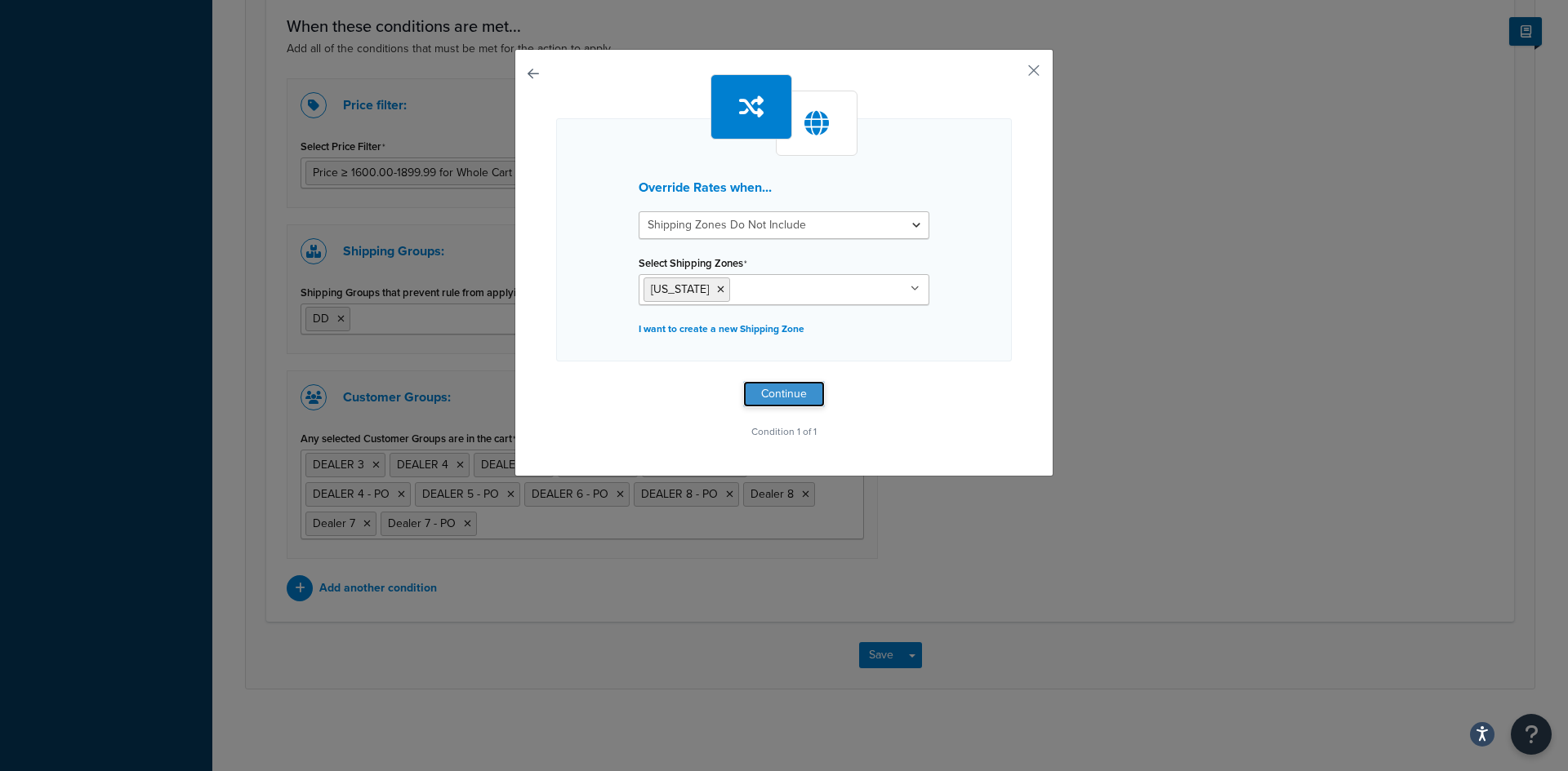
click at [773, 385] on button "Continue" at bounding box center [784, 394] width 82 height 26
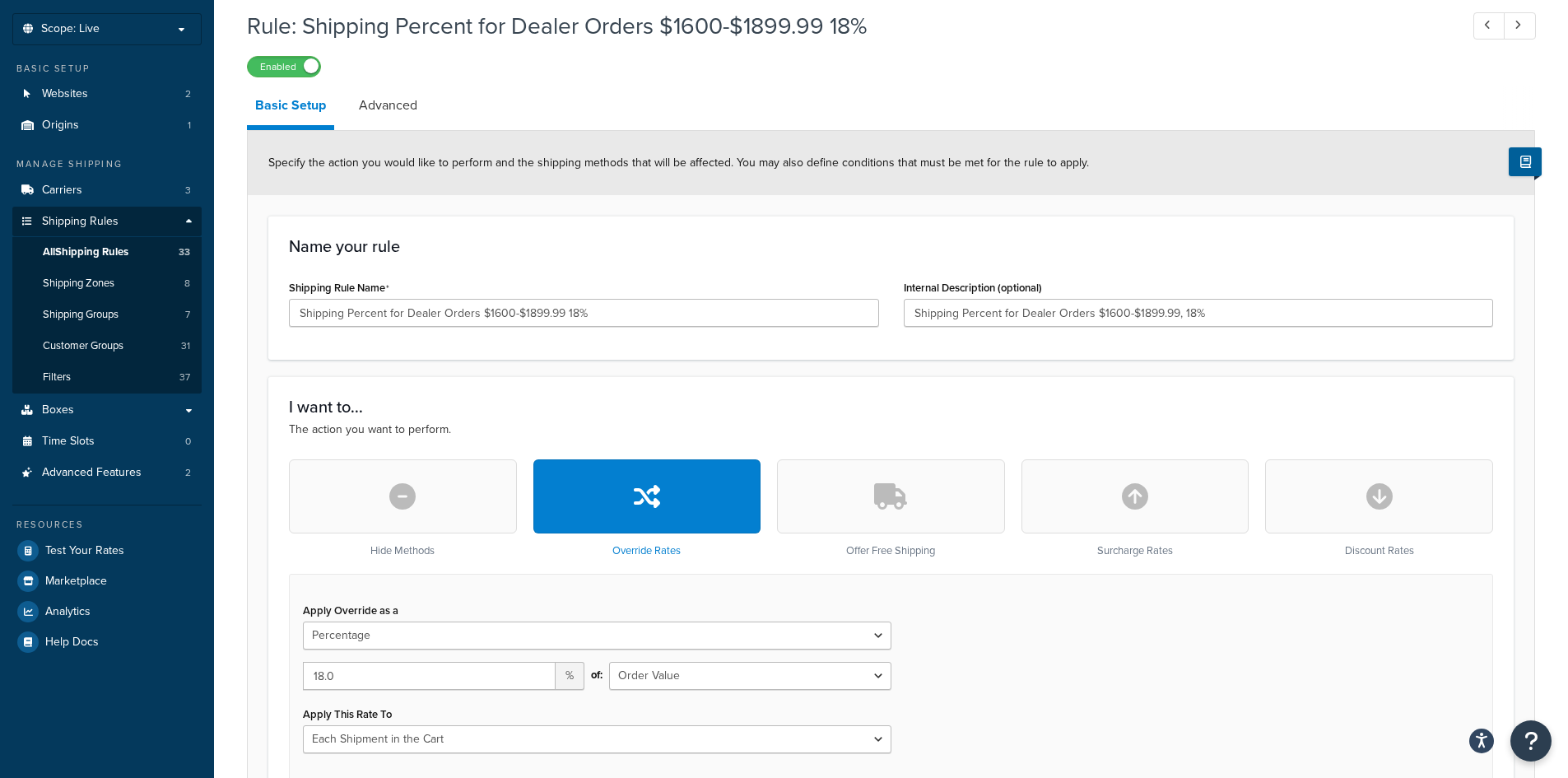
scroll to position [1403, 0]
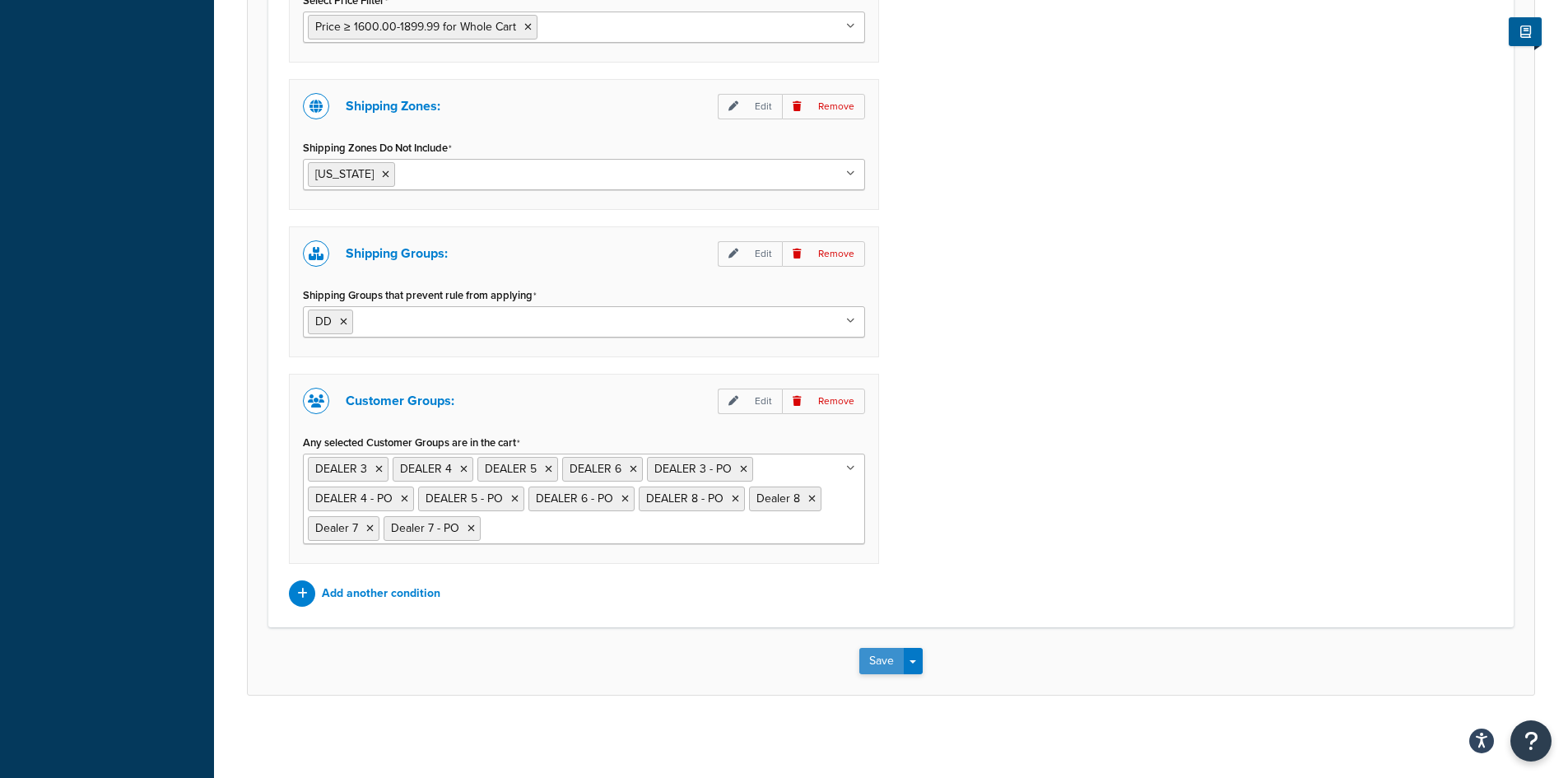
click at [874, 659] on button "Save" at bounding box center [881, 661] width 44 height 26
